Goal: Task Accomplishment & Management: Manage account settings

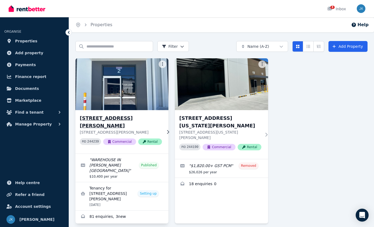
click at [139, 109] on img at bounding box center [122, 84] width 98 height 54
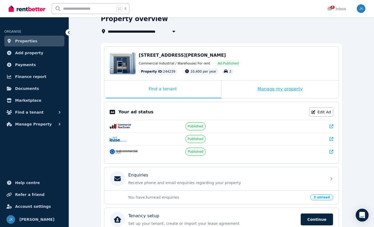
click at [260, 87] on div "Manage my property" at bounding box center [280, 89] width 117 height 18
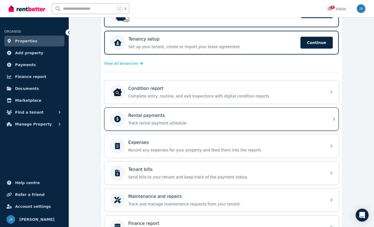
scroll to position [132, 0]
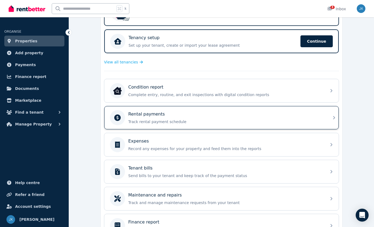
click at [224, 123] on p "Track rental payment schedule" at bounding box center [225, 121] width 195 height 5
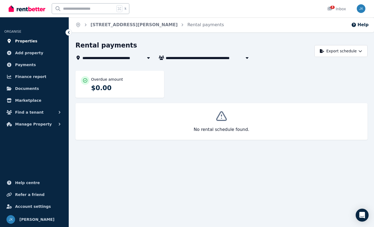
click at [27, 39] on span "Properties" at bounding box center [26, 41] width 22 height 6
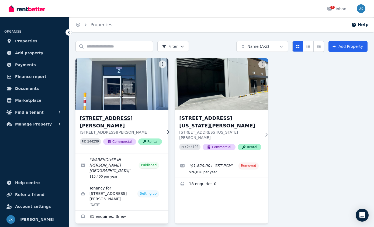
click at [138, 76] on img at bounding box center [122, 84] width 98 height 54
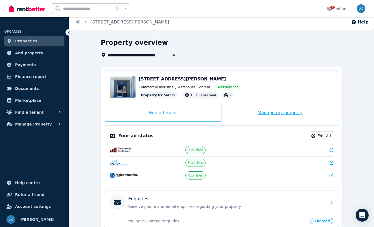
scroll to position [2, 0]
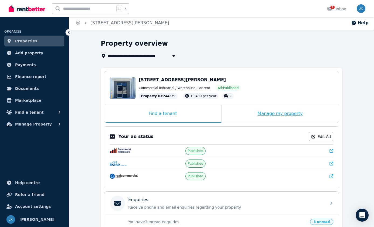
click at [264, 114] on div "Manage my property" at bounding box center [280, 114] width 117 height 18
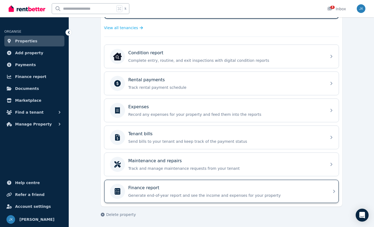
scroll to position [167, 0]
click at [213, 193] on p "Generate end-of-year report and see the income and expenses for your property" at bounding box center [225, 195] width 195 height 5
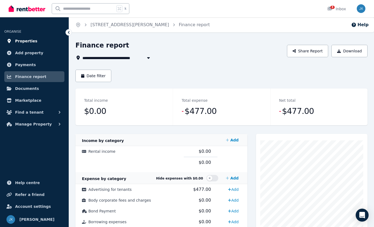
click at [25, 41] on span "Properties" at bounding box center [26, 41] width 22 height 6
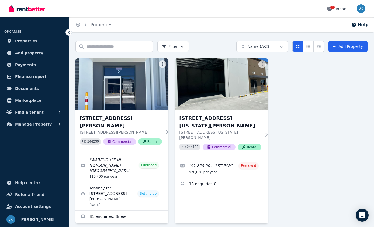
click at [337, 10] on div "3 Inbox" at bounding box center [337, 8] width 19 height 5
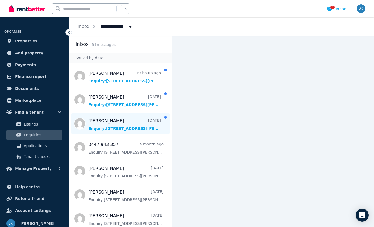
click at [138, 115] on span "Message list" at bounding box center [120, 124] width 103 height 22
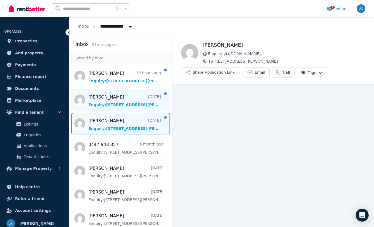
click at [131, 104] on span "Message list" at bounding box center [120, 100] width 103 height 22
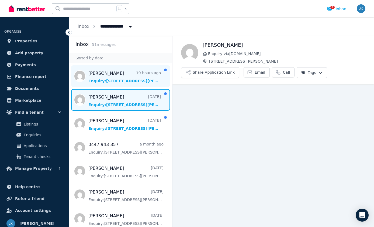
click at [129, 73] on span "Message list" at bounding box center [120, 76] width 103 height 22
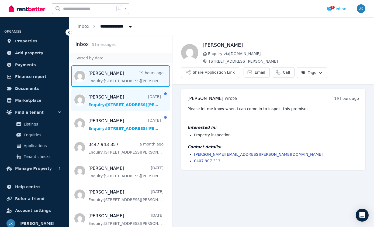
click at [136, 100] on span "Message list" at bounding box center [120, 100] width 103 height 22
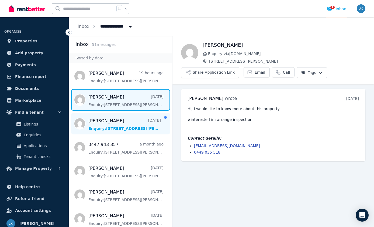
click at [136, 123] on span "Message list" at bounding box center [120, 124] width 103 height 22
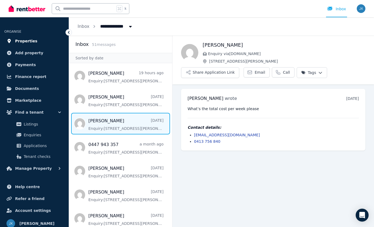
click at [37, 39] on link "Properties" at bounding box center [34, 41] width 60 height 11
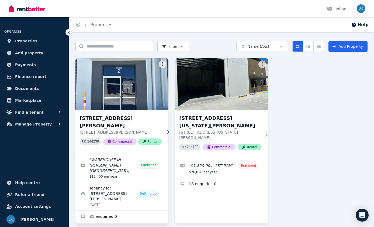
click at [113, 87] on img at bounding box center [122, 84] width 98 height 54
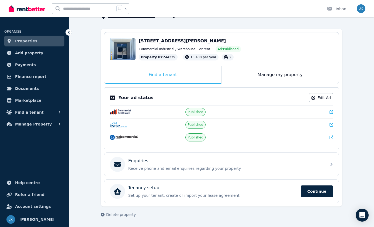
scroll to position [41, 0]
click at [23, 63] on span "Payments" at bounding box center [25, 65] width 21 height 6
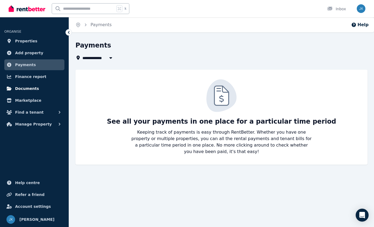
click at [22, 88] on span "Documents" at bounding box center [27, 88] width 24 height 6
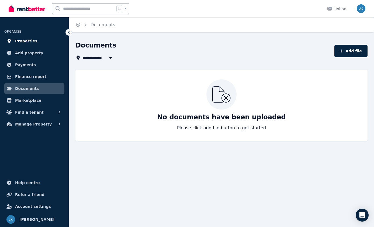
click at [25, 41] on span "Properties" at bounding box center [26, 41] width 22 height 6
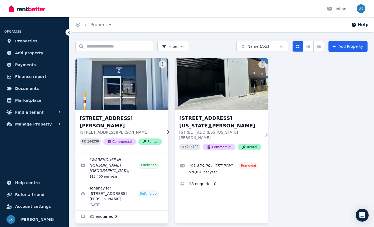
click at [136, 96] on img at bounding box center [122, 84] width 98 height 54
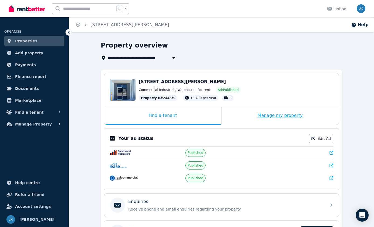
click at [268, 115] on div "Manage my property" at bounding box center [280, 116] width 117 height 18
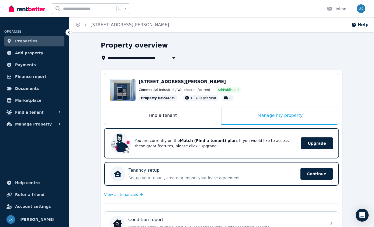
click at [25, 42] on span "Properties" at bounding box center [26, 41] width 22 height 6
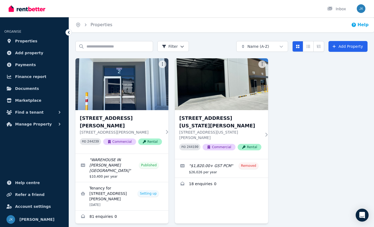
click at [360, 23] on button "Help" at bounding box center [361, 25] width 18 height 6
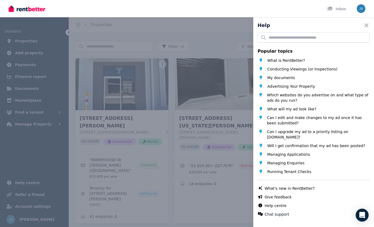
drag, startPoint x: 367, startPoint y: 24, endPoint x: 351, endPoint y: 25, distance: 16.8
click at [367, 24] on icon "button" at bounding box center [367, 25] width 6 height 6
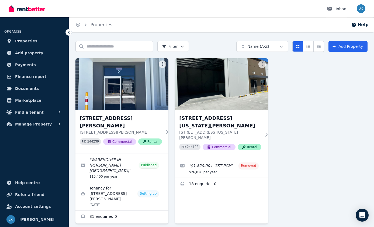
click at [340, 8] on div "Inbox" at bounding box center [337, 8] width 19 height 5
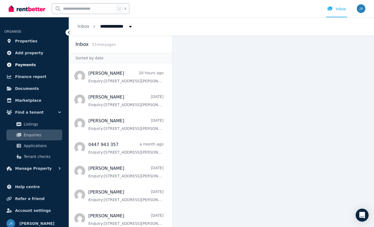
click at [25, 64] on span "Payments" at bounding box center [25, 65] width 21 height 6
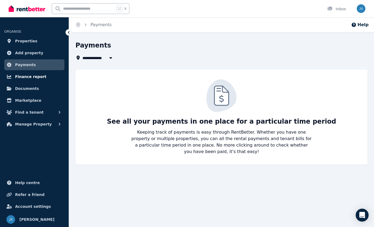
click at [24, 76] on span "Finance report" at bounding box center [30, 76] width 31 height 6
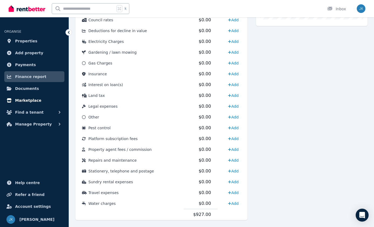
scroll to position [238, 0]
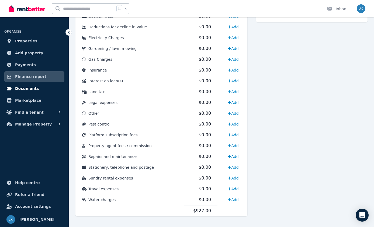
click at [24, 87] on span "Documents" at bounding box center [27, 88] width 24 height 6
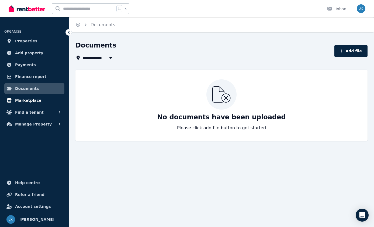
click at [26, 99] on span "Marketplace" at bounding box center [28, 100] width 26 height 6
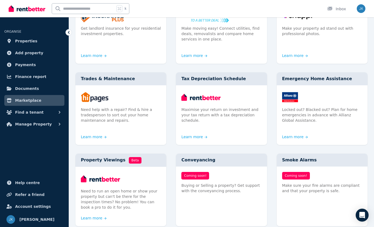
scroll to position [175, 0]
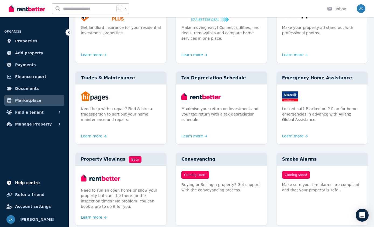
click at [26, 182] on span "Help centre" at bounding box center [27, 182] width 25 height 6
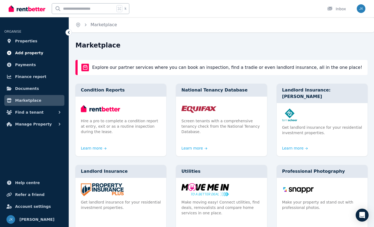
scroll to position [0, 0]
click at [24, 41] on span "Properties" at bounding box center [26, 41] width 22 height 6
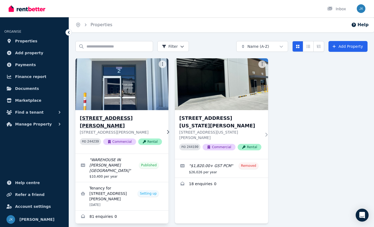
click at [145, 83] on img at bounding box center [122, 84] width 98 height 54
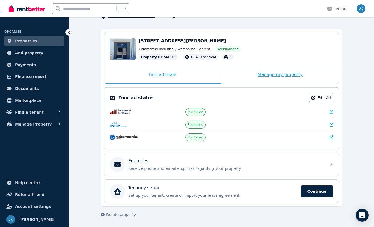
scroll to position [41, 0]
click at [277, 75] on div "Manage my property" at bounding box center [280, 75] width 117 height 18
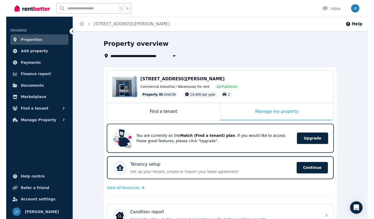
scroll to position [0, 0]
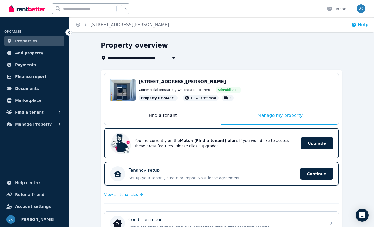
click at [366, 25] on button "Help" at bounding box center [361, 25] width 18 height 6
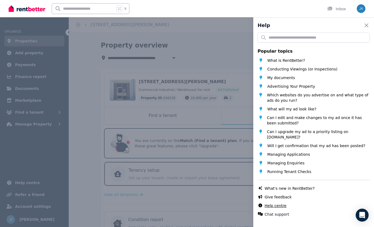
click at [274, 206] on link "Help centre" at bounding box center [276, 205] width 22 height 5
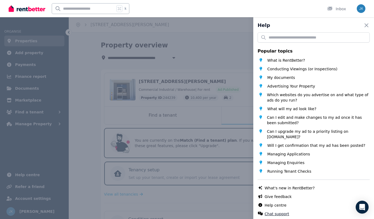
click at [268, 215] on button "Chat support" at bounding box center [277, 214] width 25 height 5
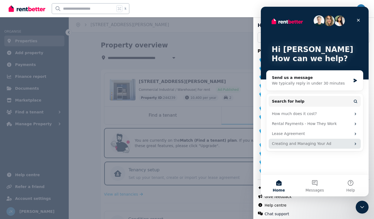
click at [287, 144] on div "Creating and Managing Your Ad" at bounding box center [311, 144] width 79 height 6
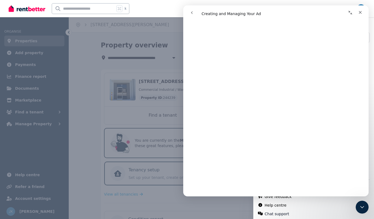
scroll to position [99, 0]
click at [362, 12] on icon "Close" at bounding box center [360, 12] width 3 height 3
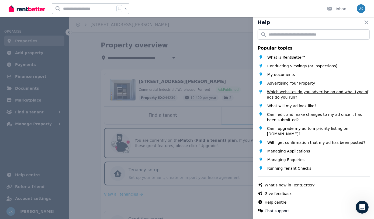
scroll to position [3, 0]
click at [359, 206] on icon "Open Intercom Messenger" at bounding box center [361, 206] width 9 height 9
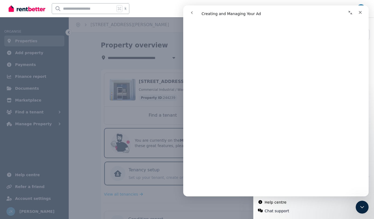
scroll to position [928, 0]
click at [361, 14] on icon "Close" at bounding box center [361, 12] width 4 height 4
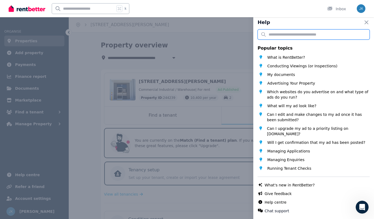
click at [273, 33] on input "text" at bounding box center [314, 34] width 112 height 10
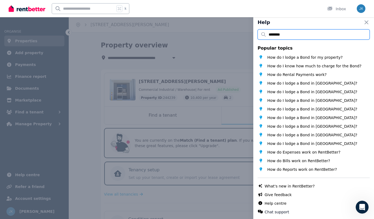
scroll to position [0, 0]
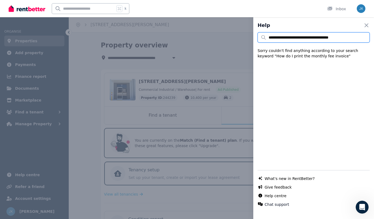
type input "**********"
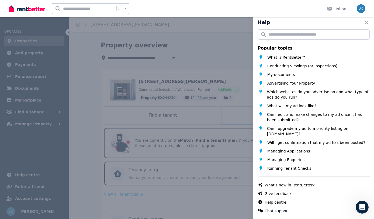
scroll to position [3, 0]
click at [275, 33] on input "text" at bounding box center [314, 34] width 112 height 10
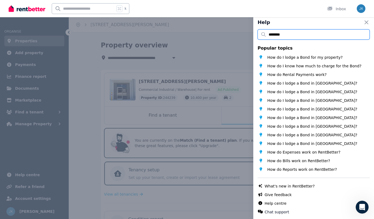
scroll to position [0, 0]
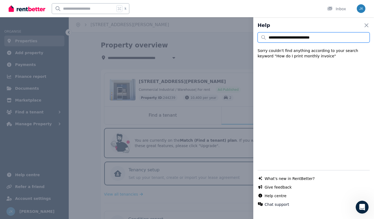
type input "**********"
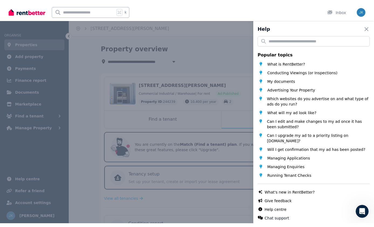
scroll to position [3, 0]
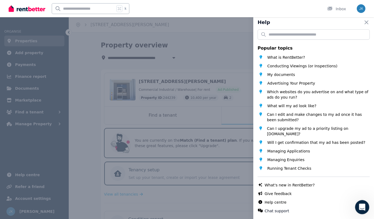
click at [363, 205] on icon "Open Intercom Messenger" at bounding box center [361, 206] width 9 height 9
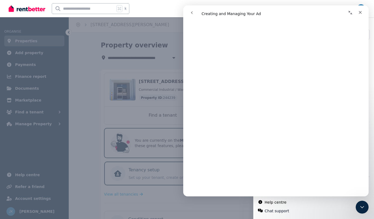
click at [353, 12] on icon "Collapse window" at bounding box center [351, 13] width 4 height 4
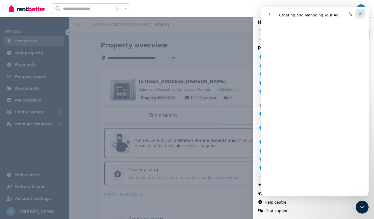
drag, startPoint x: 359, startPoint y: 13, endPoint x: 620, endPoint y: 20, distance: 261.2
click at [359, 13] on icon "Close" at bounding box center [361, 14] width 4 height 4
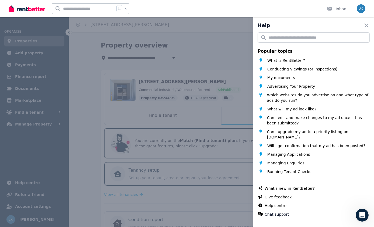
scroll to position [0, 0]
click at [91, 9] on div "Help Close panel Popular topics What is RentBetter? Conducting Viewings (or Ins…" at bounding box center [187, 113] width 374 height 227
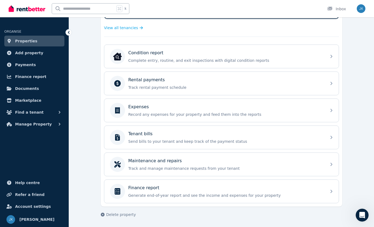
scroll to position [167, 0]
click at [60, 124] on icon "button" at bounding box center [60, 124] width 2 height 3
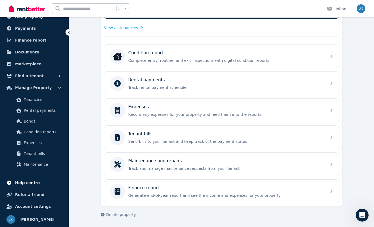
scroll to position [36, 0]
click at [30, 182] on span "Help centre" at bounding box center [27, 182] width 25 height 6
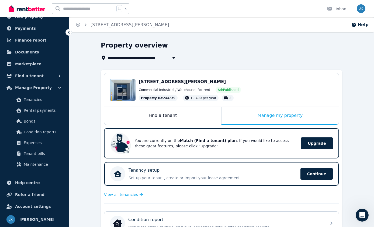
scroll to position [0, 0]
click at [31, 28] on span "Payments" at bounding box center [25, 28] width 21 height 6
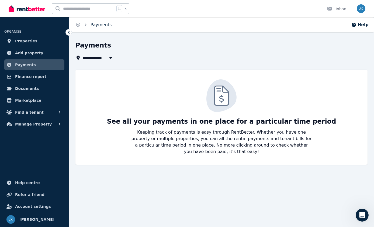
click at [96, 24] on link "Payments" at bounding box center [101, 24] width 21 height 5
click at [112, 57] on icon "button" at bounding box center [111, 58] width 3 height 2
type input "**********"
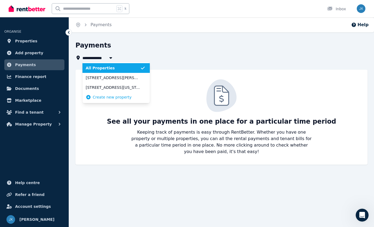
click at [112, 57] on icon "button" at bounding box center [111, 58] width 3 height 2
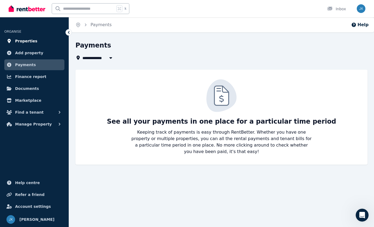
click at [26, 39] on span "Properties" at bounding box center [26, 41] width 22 height 6
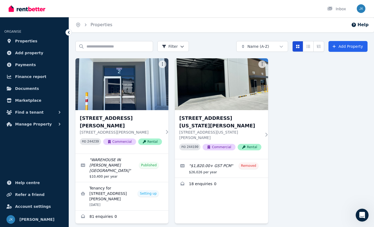
click at [300, 48] on icon "Card view" at bounding box center [297, 46] width 3 height 3
click at [309, 47] on icon "Compact list view" at bounding box center [309, 46] width 4 height 3
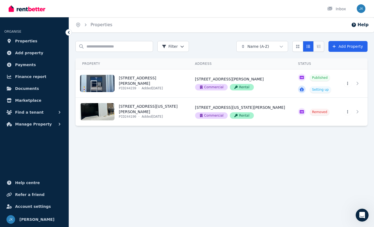
click at [320, 47] on icon "Expanded list view" at bounding box center [319, 47] width 4 height 4
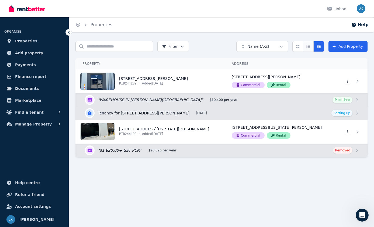
click at [308, 48] on icon "Compact list view" at bounding box center [308, 47] width 4 height 4
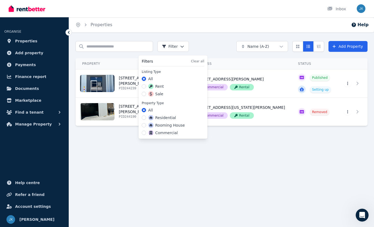
click at [182, 46] on html "Open main menu Inbox Open user menu ORGANISE Properties Add property Payments F…" at bounding box center [187, 113] width 374 height 227
click at [144, 44] on html "Open main menu Inbox Open user menu ORGANISE Properties Add property Payments F…" at bounding box center [187, 113] width 374 height 227
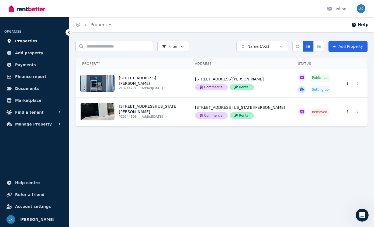
click at [27, 40] on span "Properties" at bounding box center [26, 41] width 22 height 6
click at [33, 182] on span "Help centre" at bounding box center [27, 182] width 25 height 6
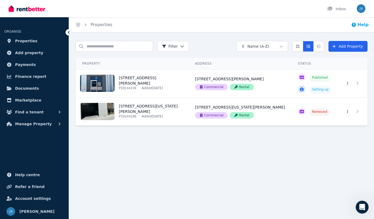
click at [363, 25] on button "Help" at bounding box center [361, 25] width 18 height 6
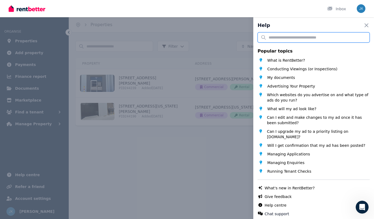
click at [277, 38] on input "text" at bounding box center [314, 37] width 112 height 10
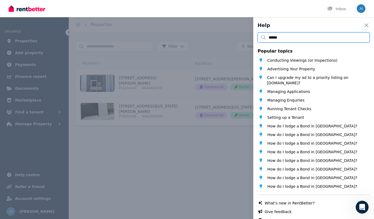
type input "*******"
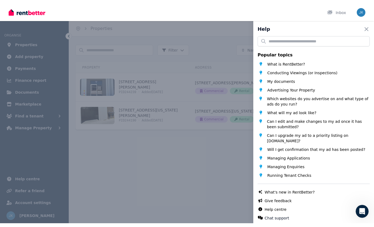
scroll to position [0, 0]
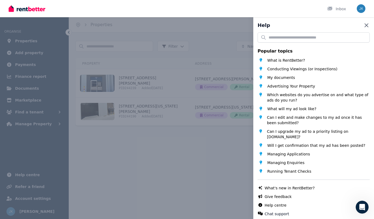
click at [366, 24] on icon "button" at bounding box center [367, 25] width 4 height 4
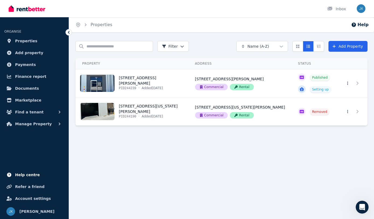
click at [21, 175] on span "Help centre" at bounding box center [27, 175] width 25 height 6
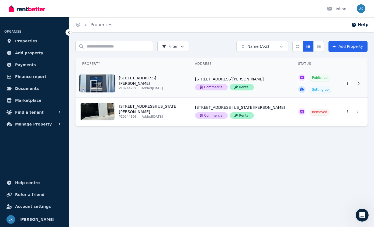
click at [113, 84] on link "View property details" at bounding box center [132, 83] width 113 height 28
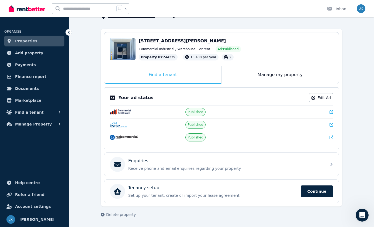
scroll to position [41, 0]
click at [273, 74] on div "Manage my property" at bounding box center [280, 75] width 117 height 18
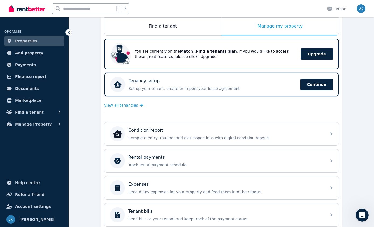
scroll to position [87, 0]
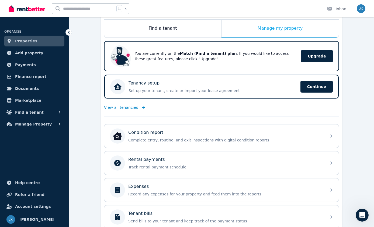
click at [141, 107] on icon at bounding box center [142, 107] width 5 height 4
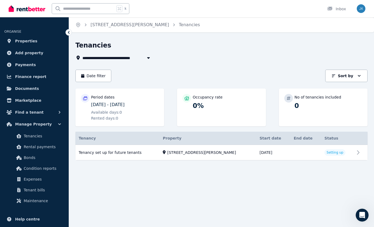
click at [114, 107] on p "[DATE] - [DATE]" at bounding box center [125, 104] width 68 height 6
click at [106, 104] on p "[DATE] - [DATE]" at bounding box center [125, 104] width 68 height 6
click at [102, 97] on p "Period dates" at bounding box center [102, 96] width 23 height 5
click at [69, 32] on icon at bounding box center [69, 32] width 2 height 3
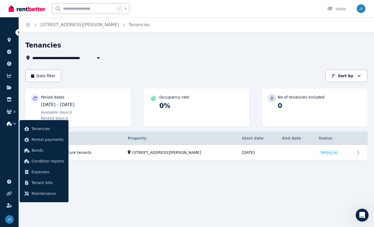
click at [19, 32] on icon at bounding box center [18, 32] width 5 height 5
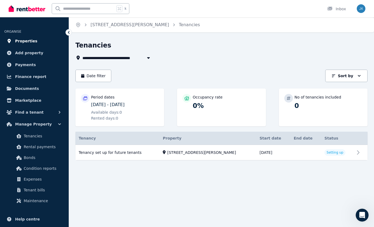
click at [31, 41] on span "Properties" at bounding box center [26, 41] width 22 height 6
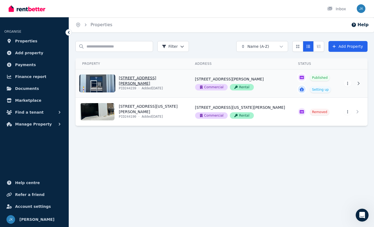
click at [110, 80] on link "View property details" at bounding box center [132, 83] width 113 height 28
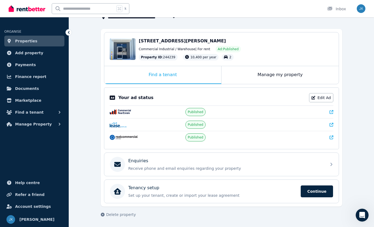
scroll to position [41, 0]
click at [285, 77] on div "Manage my property" at bounding box center [280, 75] width 117 height 18
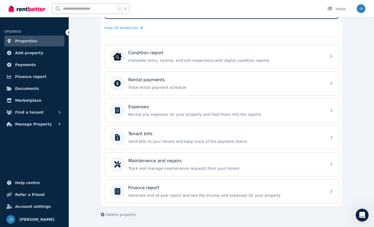
scroll to position [167, 0]
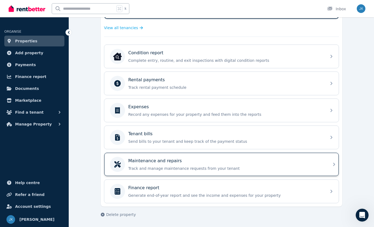
click at [156, 161] on p "Maintenance and repairs" at bounding box center [155, 161] width 54 height 6
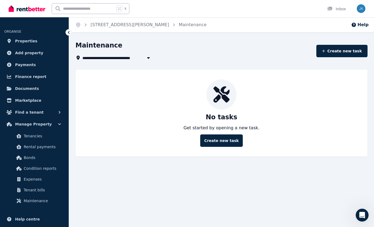
click at [86, 25] on icon "Breadcrumb" at bounding box center [86, 24] width 2 height 3
click at [107, 25] on link "[STREET_ADDRESS][PERSON_NAME]" at bounding box center [130, 24] width 79 height 5
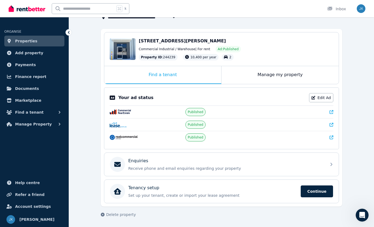
scroll to position [41, 0]
click at [319, 97] on link "Edit Ad" at bounding box center [321, 97] width 24 height 9
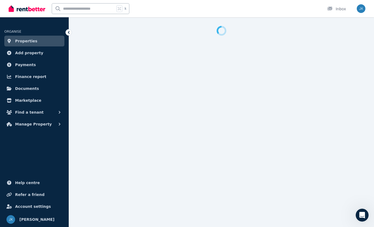
select select "**********"
select select "*********"
select select "**********"
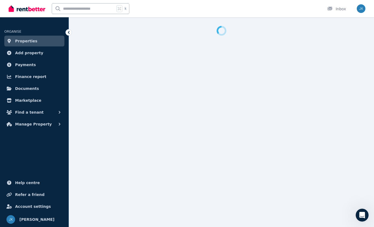
select select "**********"
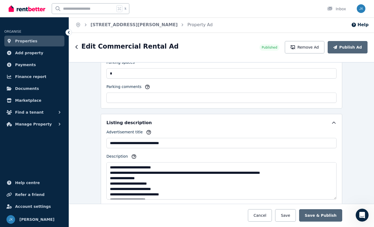
scroll to position [446, 0]
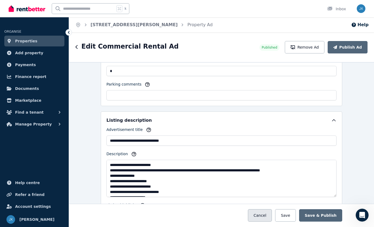
click at [267, 214] on button "Cancel" at bounding box center [260, 215] width 24 height 12
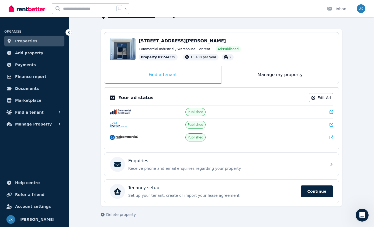
scroll to position [41, 0]
click at [46, 123] on span "Manage Property" at bounding box center [33, 124] width 37 height 6
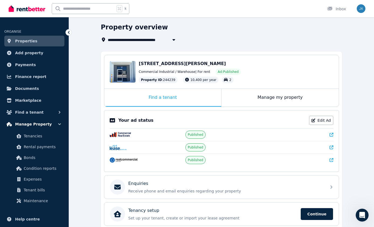
scroll to position [11, 0]
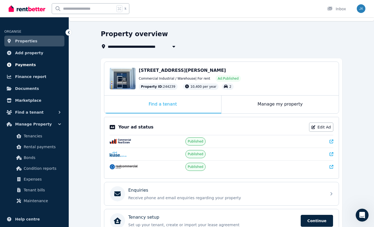
click at [22, 65] on span "Payments" at bounding box center [25, 65] width 21 height 6
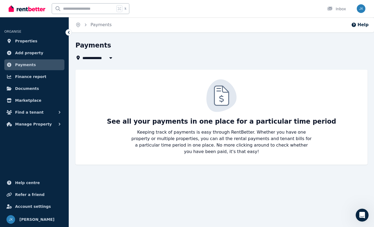
click at [111, 57] on icon "button" at bounding box center [111, 58] width 3 height 2
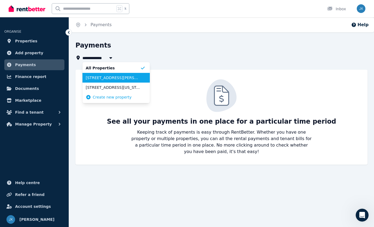
click at [106, 78] on span "[STREET_ADDRESS][PERSON_NAME]" at bounding box center [113, 77] width 54 height 5
type input "**********"
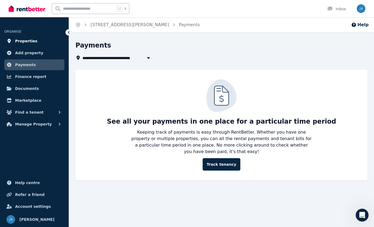
click at [28, 40] on span "Properties" at bounding box center [26, 41] width 22 height 6
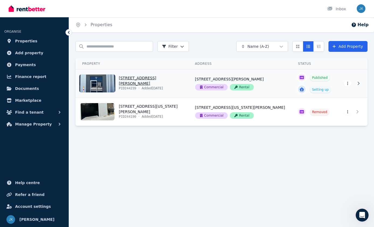
click at [347, 84] on html "Open main menu Inbox Open user menu ORGANISE Properties Add property Payments F…" at bounding box center [187, 113] width 374 height 227
click at [358, 84] on html "Open main menu Inbox Open user menu ORGANISE Properties Add property Payments F…" at bounding box center [187, 113] width 374 height 227
click at [358, 84] on icon at bounding box center [359, 83] width 2 height 3
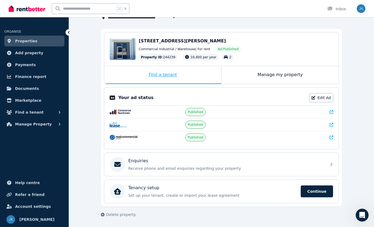
scroll to position [41, 0]
click at [43, 39] on link "Properties" at bounding box center [34, 41] width 60 height 11
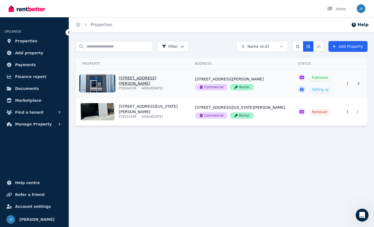
click at [348, 84] on html "Open main menu Inbox Open user menu ORGANISE Properties Add property Payments F…" at bounding box center [187, 113] width 374 height 227
click at [200, 146] on html "Open main menu Inbox Open user menu ORGANISE Properties Add property Payments F…" at bounding box center [187, 113] width 374 height 227
click at [114, 79] on link "View property details" at bounding box center [132, 83] width 113 height 28
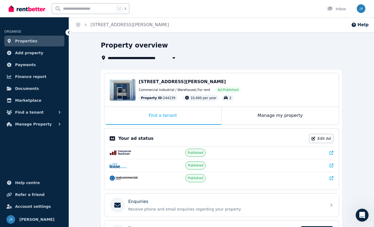
click at [48, 39] on link "Properties" at bounding box center [34, 41] width 60 height 11
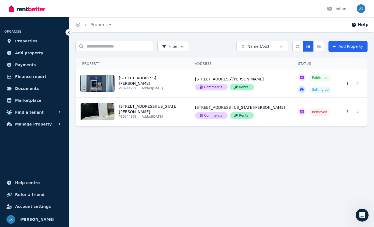
click at [226, 65] on th "Address" at bounding box center [240, 63] width 103 height 11
click at [361, 9] on img "button" at bounding box center [361, 8] width 9 height 9
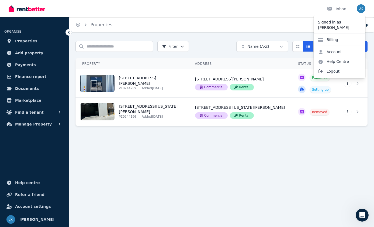
click at [339, 69] on span "Logout" at bounding box center [340, 71] width 52 height 10
